Goal: Task Accomplishment & Management: Check status

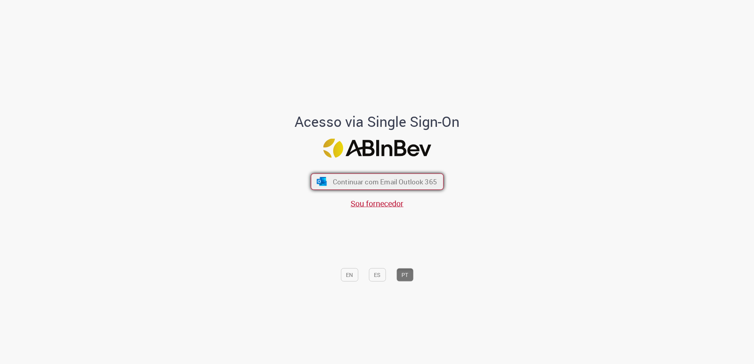
click at [351, 187] on button "Continuar com Email Outlook 365" at bounding box center [377, 181] width 133 height 17
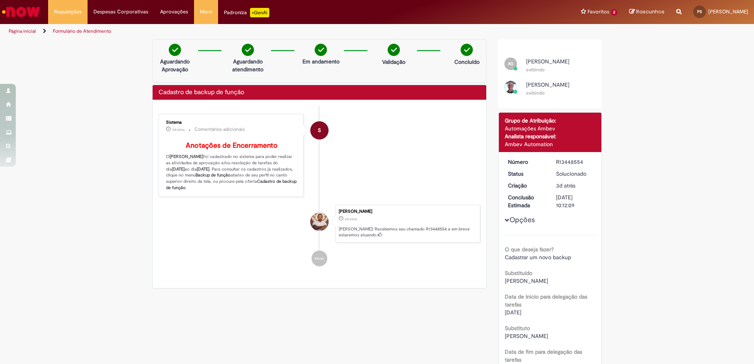
click at [26, 13] on img "Ir para a Homepage" at bounding box center [21, 12] width 41 height 16
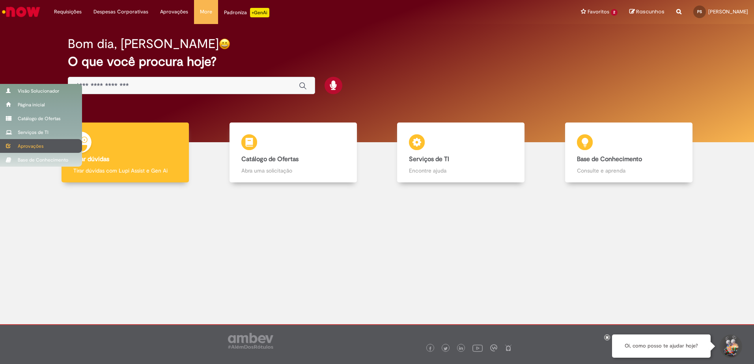
click at [11, 147] on span at bounding box center [9, 146] width 6 height 5
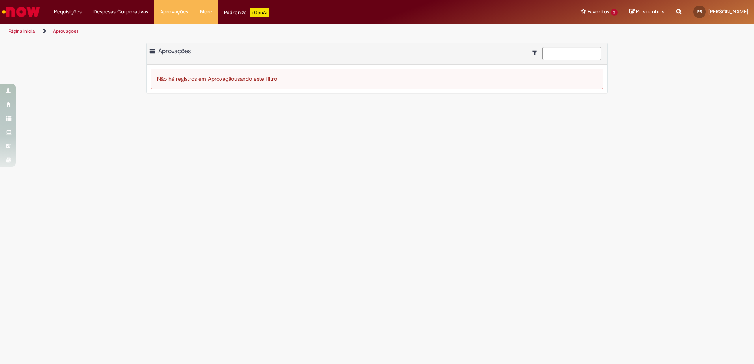
click at [24, 29] on link "Página inicial" at bounding box center [22, 31] width 27 height 6
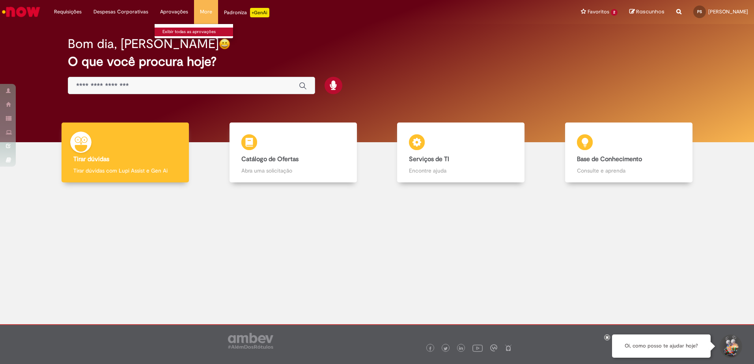
click at [172, 30] on link "Exibir todas as aprovações" at bounding box center [198, 32] width 87 height 9
